Goal: Check status

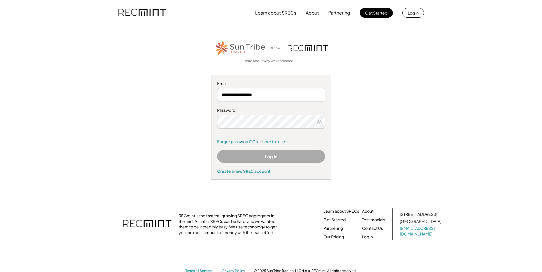
click at [274, 159] on button "Log In" at bounding box center [271, 156] width 108 height 13
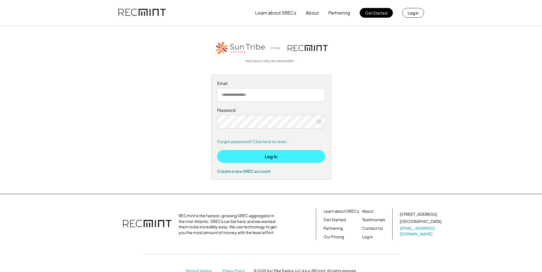
click at [278, 154] on button "Log In" at bounding box center [271, 156] width 108 height 13
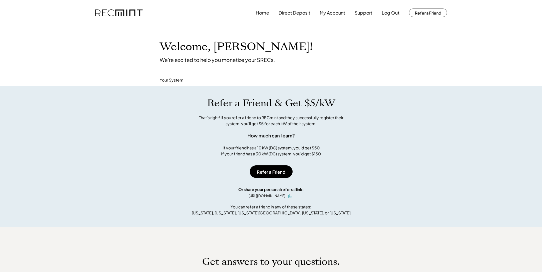
click at [344, 87] on div "Refer a Friend & Get $5/kW That's right! If you refer a friend to RECmint and t…" at bounding box center [271, 157] width 542 height 142
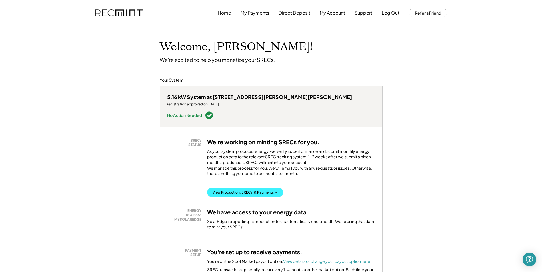
click at [237, 188] on button "View Production, SRECs, & Payments →" at bounding box center [245, 192] width 76 height 9
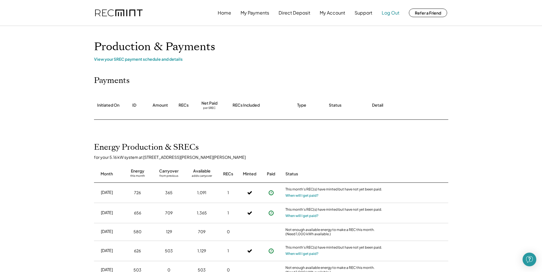
click at [392, 11] on button "Log Out" at bounding box center [390, 12] width 18 height 11
